Goal: Task Accomplishment & Management: Use online tool/utility

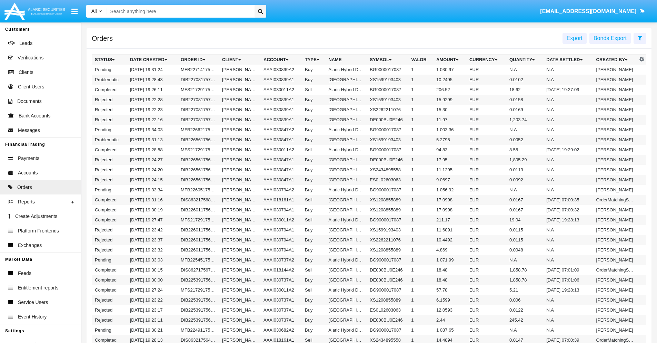
click at [575, 38] on span "Export" at bounding box center [575, 38] width 16 height 6
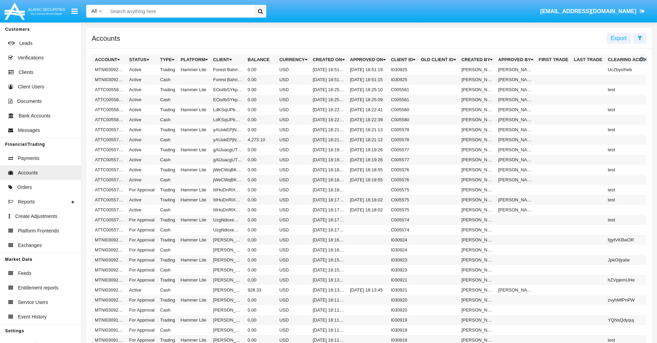
click at [619, 38] on span "Export" at bounding box center [619, 38] width 16 height 6
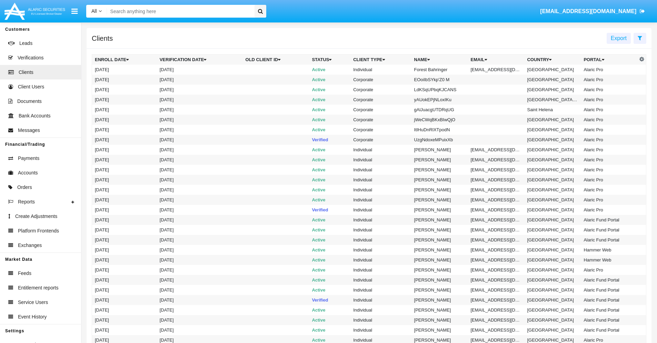
click at [619, 38] on span "Export" at bounding box center [619, 38] width 16 height 6
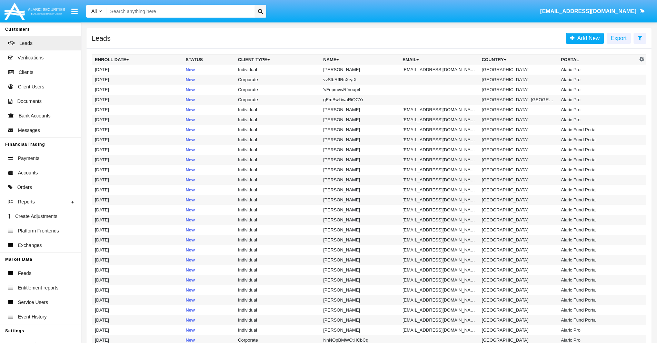
click at [619, 38] on span "Export" at bounding box center [619, 38] width 16 height 6
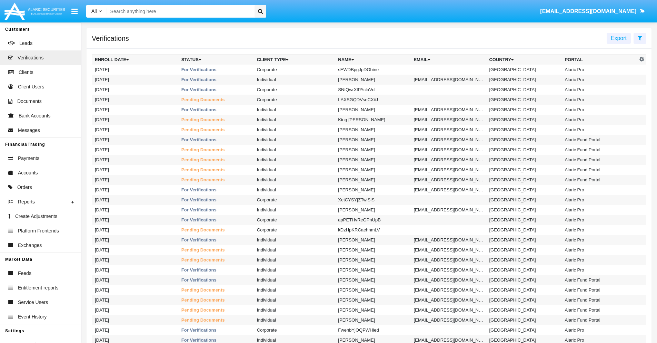
click at [619, 38] on span "Export" at bounding box center [619, 38] width 16 height 6
